Goal: Book appointment/travel/reservation

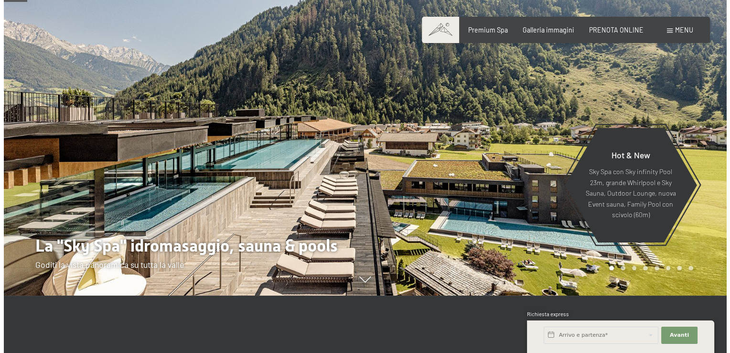
scroll to position [48, 0]
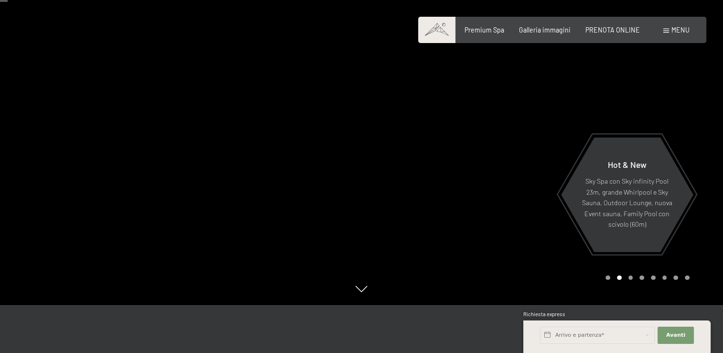
click at [671, 33] on div "Menu" at bounding box center [676, 30] width 26 height 10
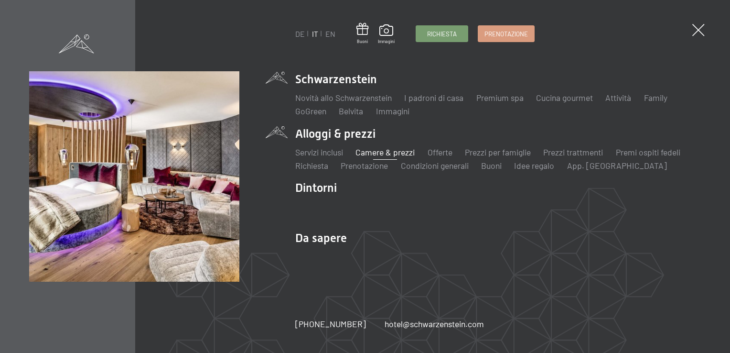
click at [400, 153] on link "Camere & prezzi" at bounding box center [385, 152] width 59 height 11
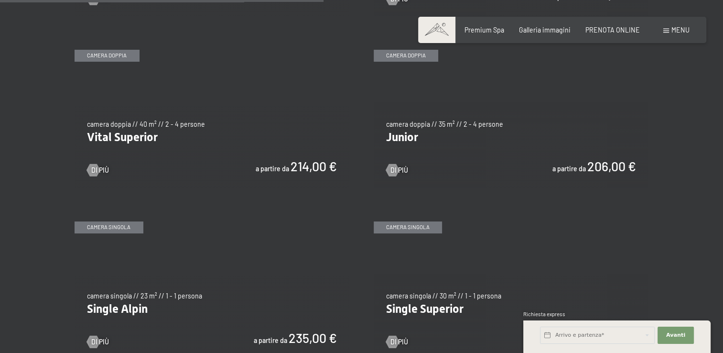
scroll to position [1147, 0]
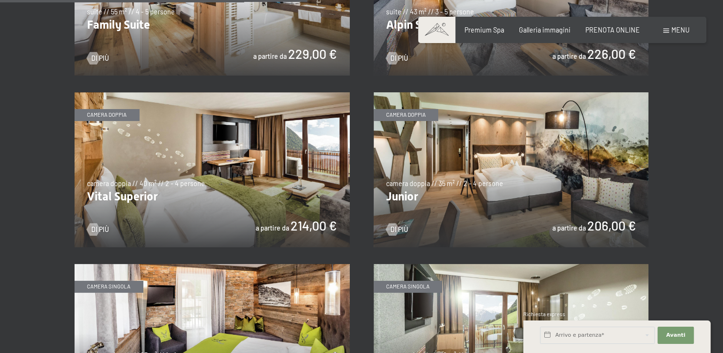
click at [599, 173] on img at bounding box center [511, 169] width 275 height 155
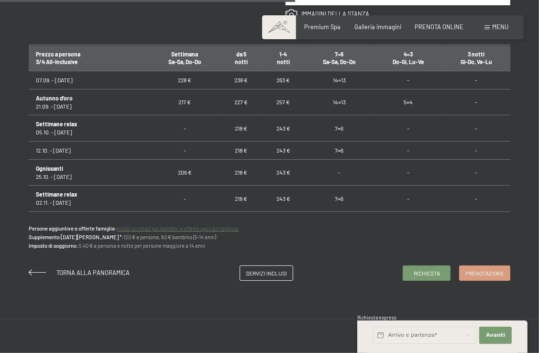
scroll to position [572, 0]
